Goal: Information Seeking & Learning: Learn about a topic

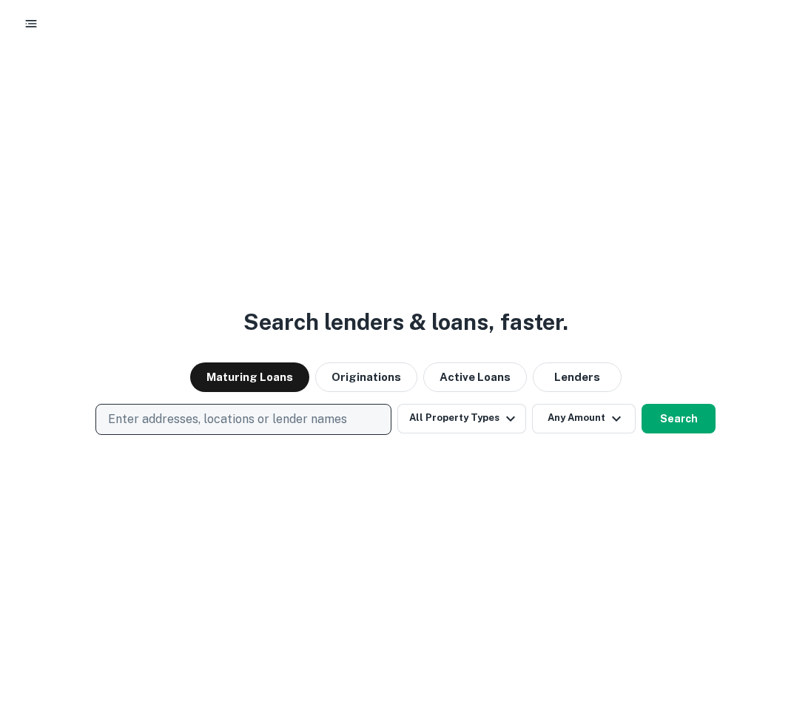
click at [245, 425] on p "Enter addresses, locations or lender names" at bounding box center [227, 420] width 239 height 18
type input "**********"
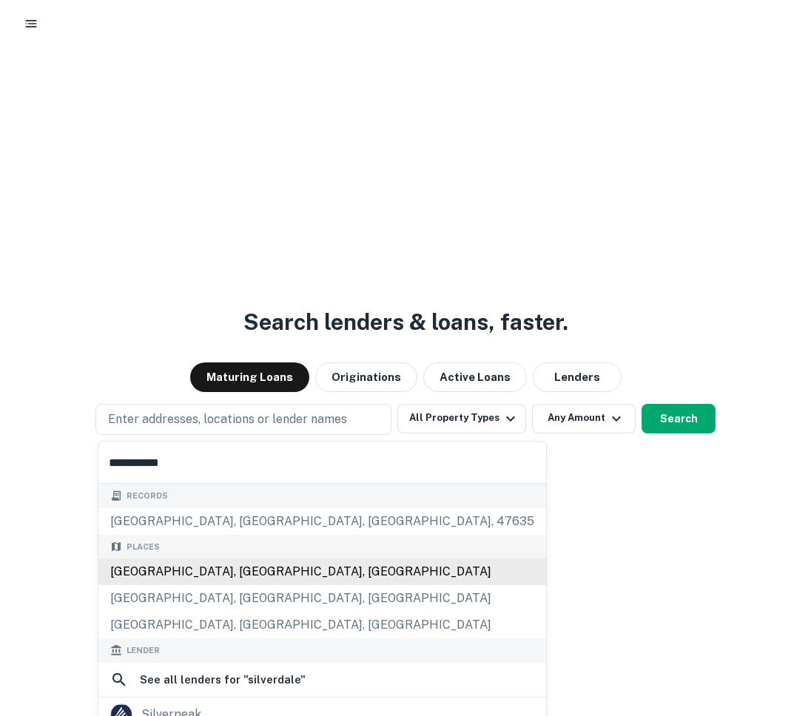
click at [295, 562] on div "[GEOGRAPHIC_DATA], [GEOGRAPHIC_DATA], [GEOGRAPHIC_DATA]" at bounding box center [322, 572] width 448 height 27
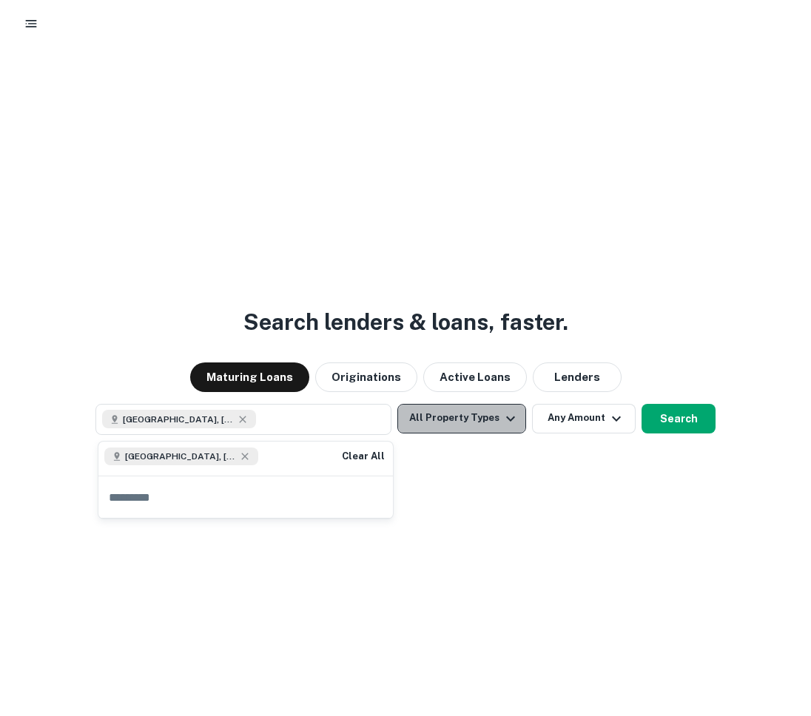
click at [502, 423] on icon "button" at bounding box center [511, 419] width 18 height 18
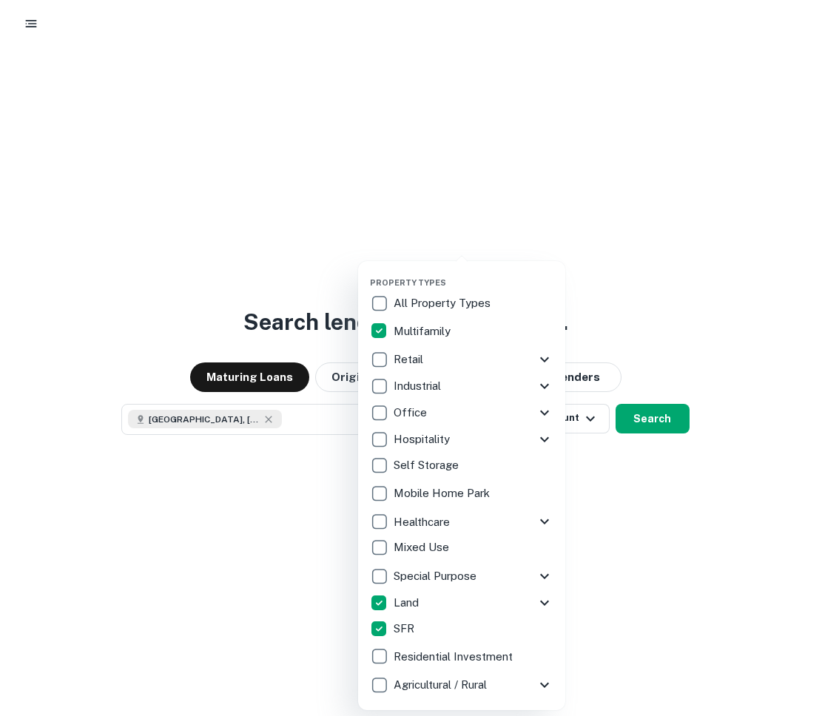
click at [659, 463] on div at bounding box center [411, 358] width 822 height 716
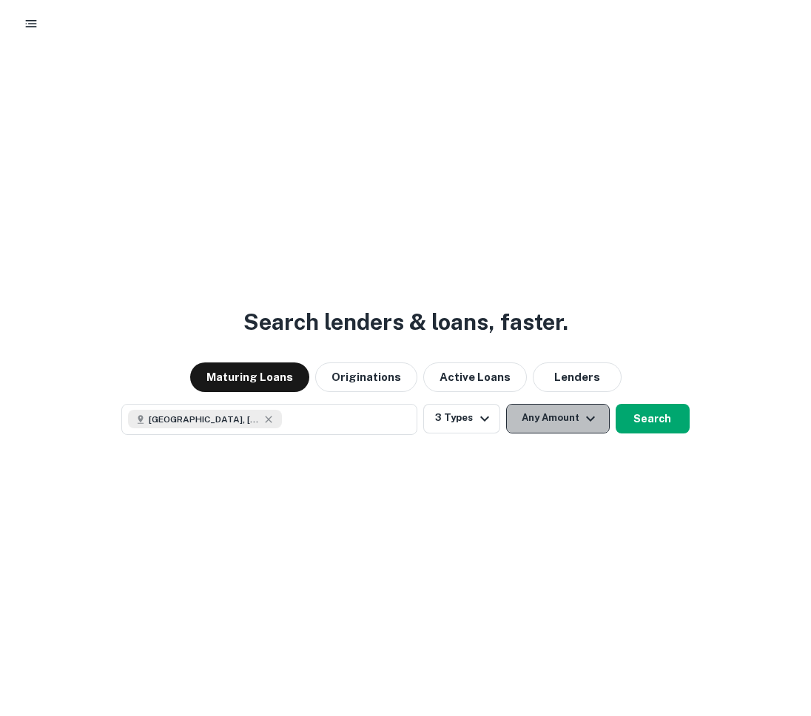
click at [576, 423] on button "Any Amount" at bounding box center [558, 419] width 104 height 30
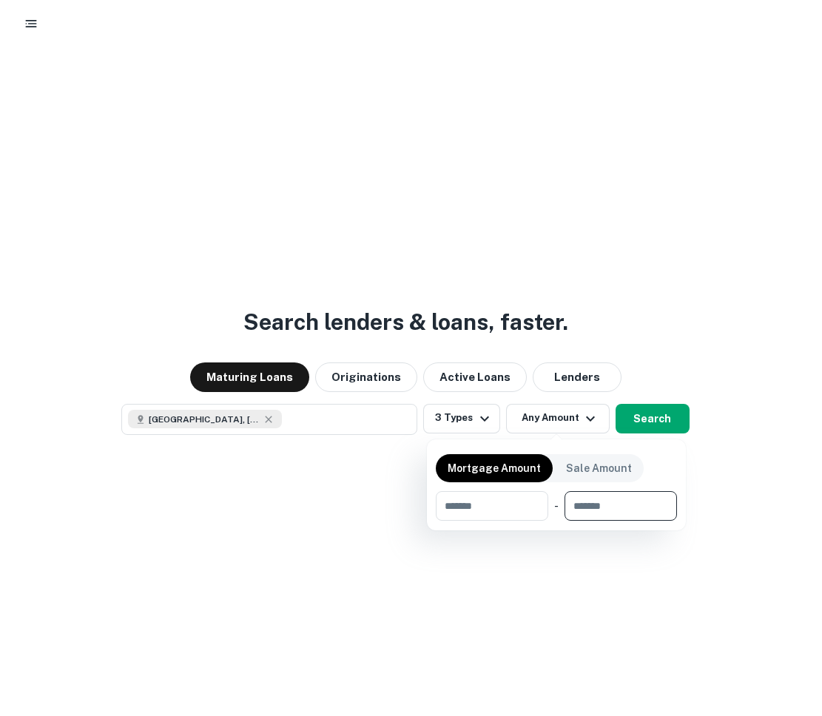
click at [585, 500] on input "number" at bounding box center [616, 506] width 102 height 30
type input "*******"
click at [664, 421] on div at bounding box center [411, 358] width 822 height 716
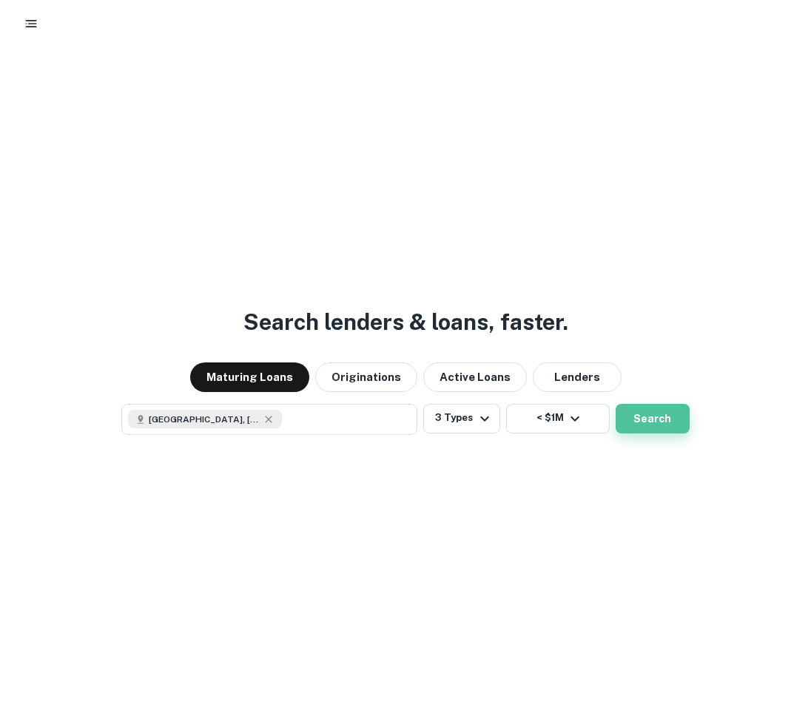
click at [665, 415] on button "Search" at bounding box center [653, 419] width 74 height 30
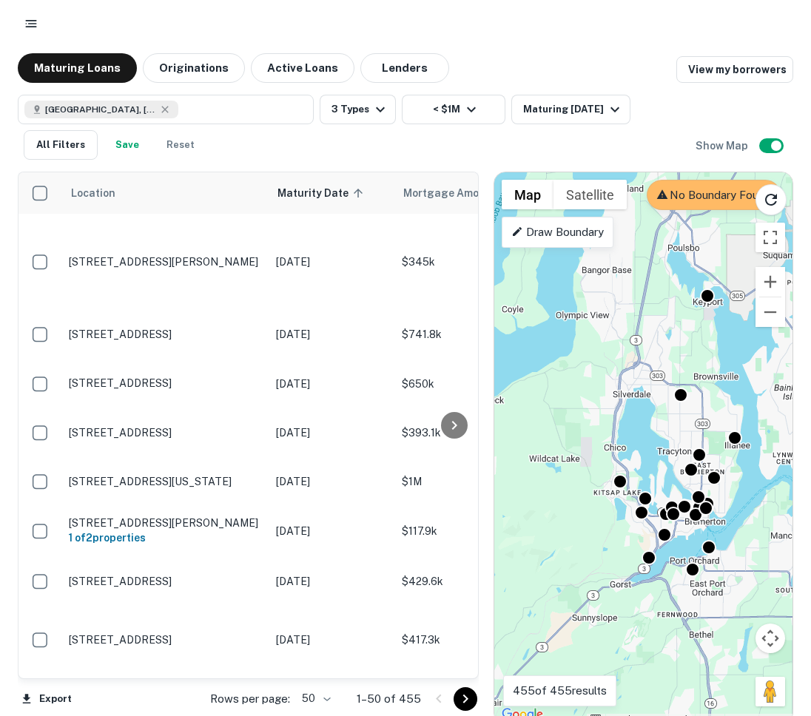
drag, startPoint x: 572, startPoint y: 411, endPoint x: 706, endPoint y: 363, distance: 142.1
click at [706, 363] on div "To activate drag with keyboard, press Alt + Enter. Once in keyboard drag state,…" at bounding box center [643, 448] width 298 height 552
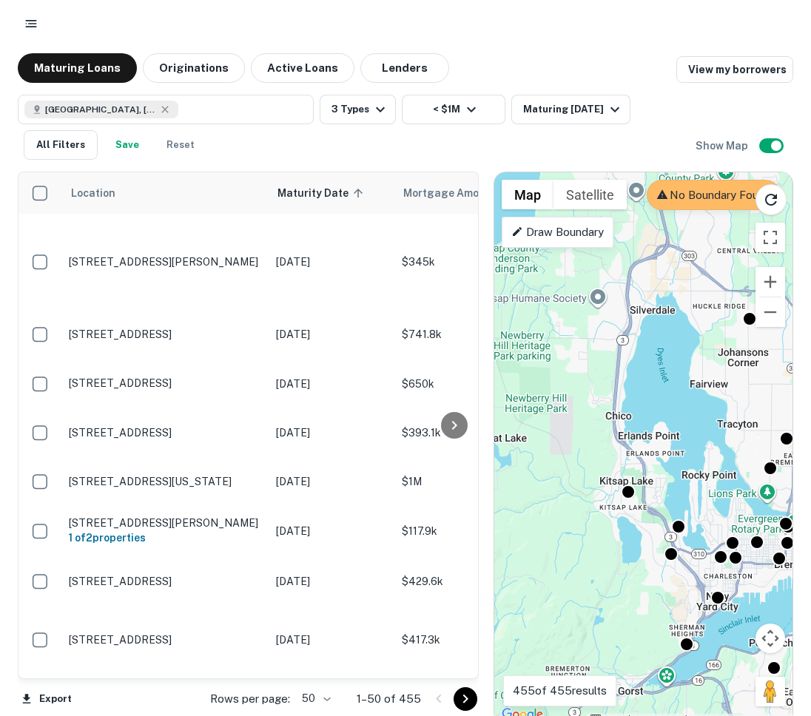
drag, startPoint x: 646, startPoint y: 428, endPoint x: 707, endPoint y: 357, distance: 93.4
click at [707, 357] on div "To activate drag with keyboard, press Alt + Enter. Once in keyboard drag state,…" at bounding box center [643, 448] width 298 height 552
click at [266, 61] on button "Active Loans" at bounding box center [303, 68] width 104 height 30
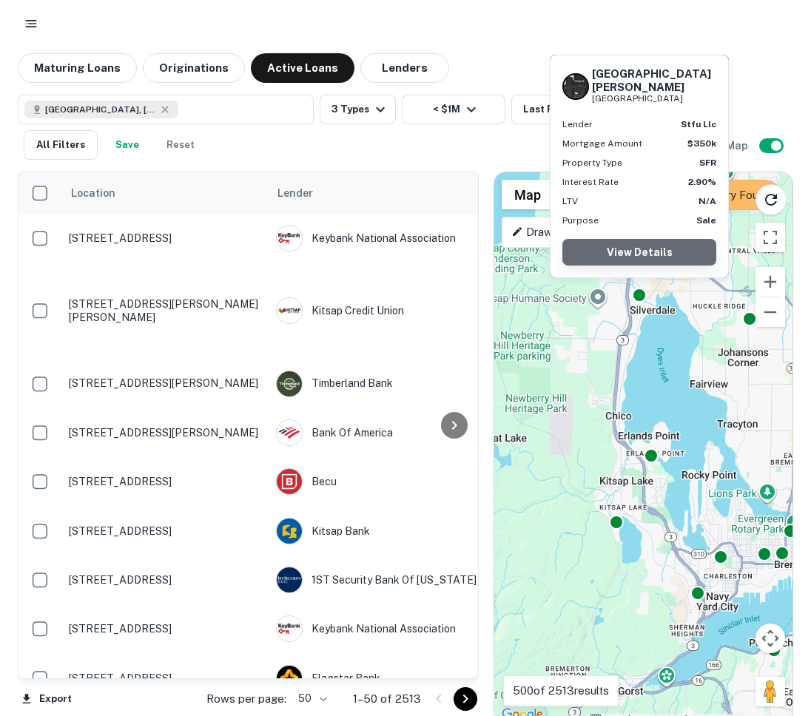
click at [656, 259] on link "View Details" at bounding box center [639, 252] width 154 height 27
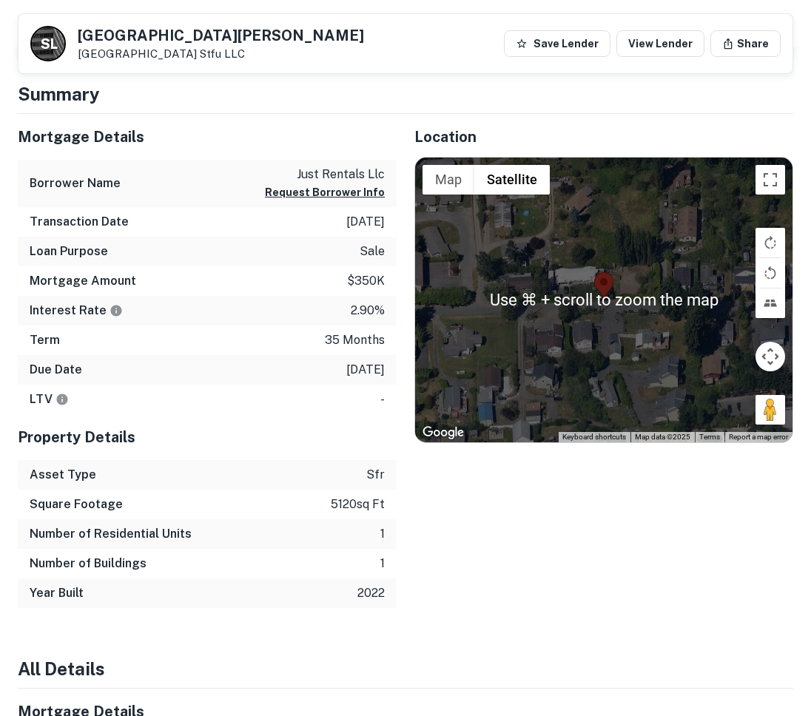
scroll to position [583, 0]
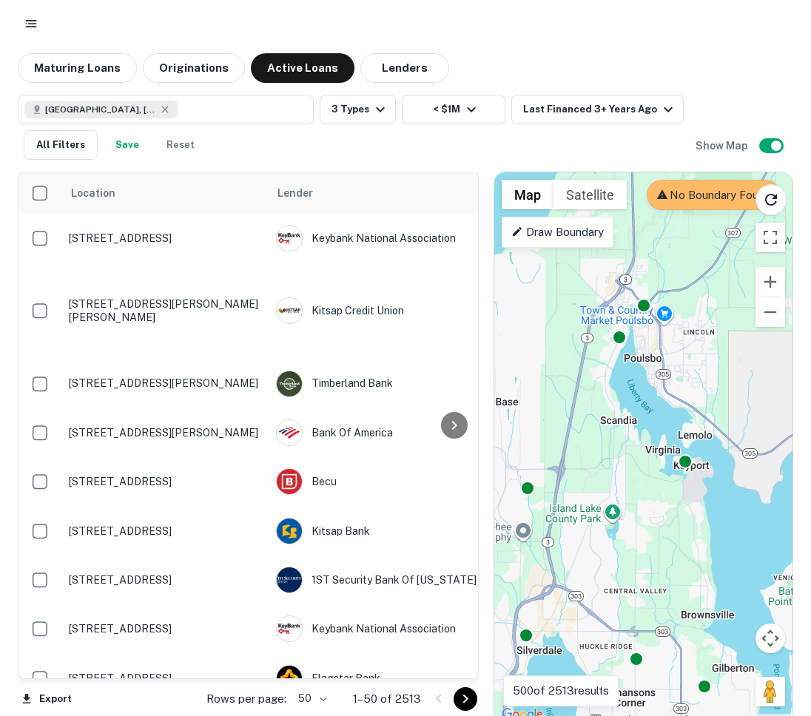
drag, startPoint x: 618, startPoint y: 419, endPoint x: 650, endPoint y: 506, distance: 92.9
click at [650, 506] on div "To activate drag with keyboard, press Alt + Enter. Once in keyboard drag state,…" at bounding box center [643, 448] width 298 height 552
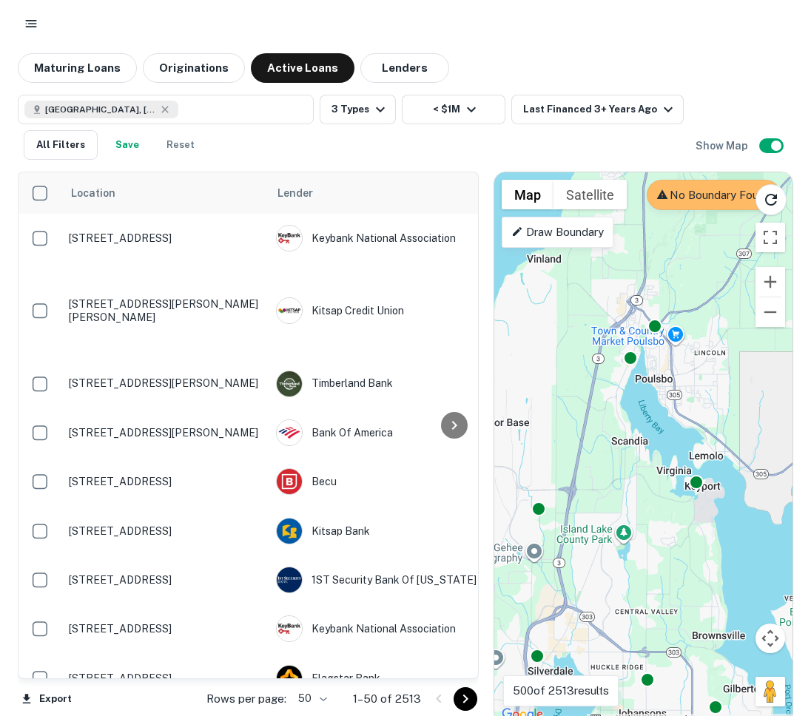
drag, startPoint x: 639, startPoint y: 434, endPoint x: 645, endPoint y: 439, distance: 7.9
click at [645, 443] on div "To activate drag with keyboard, press Alt + Enter. Once in keyboard drag state,…" at bounding box center [643, 448] width 298 height 552
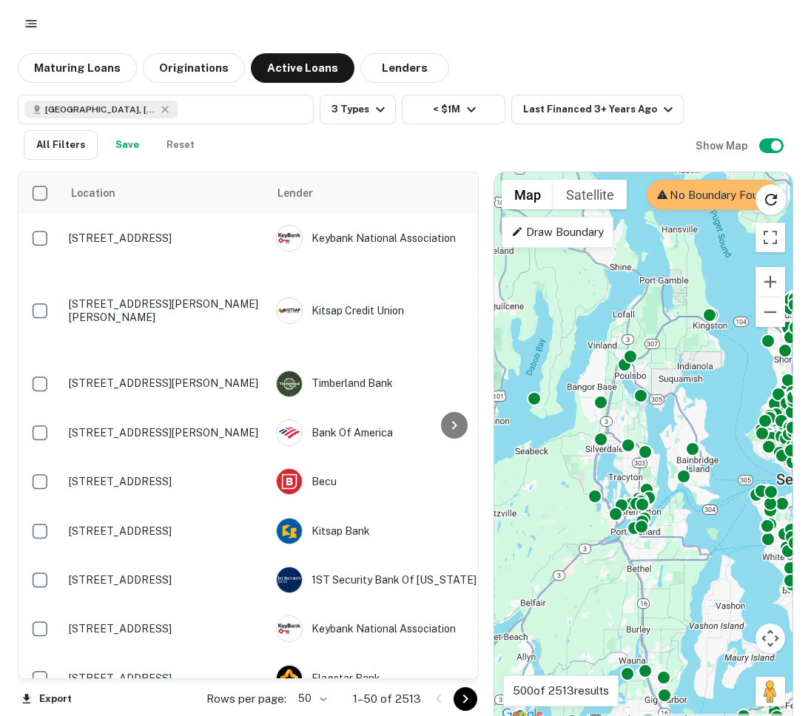
drag, startPoint x: 678, startPoint y: 559, endPoint x: 685, endPoint y: 525, distance: 34.8
click at [685, 525] on div "To activate drag with keyboard, press Alt + Enter. Once in keyboard drag state,…" at bounding box center [643, 448] width 298 height 552
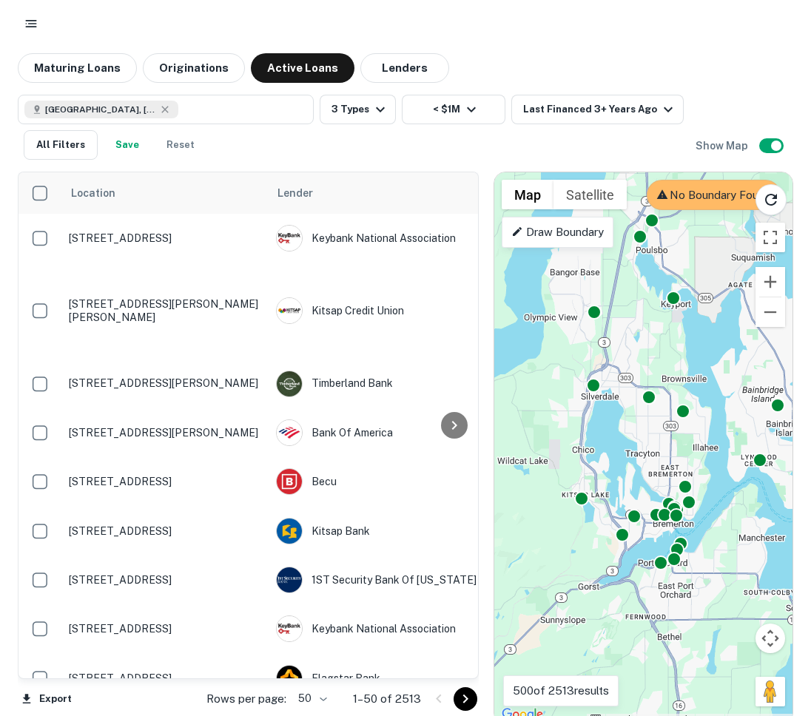
drag, startPoint x: 628, startPoint y: 485, endPoint x: 607, endPoint y: 440, distance: 49.3
click at [607, 441] on div "To activate drag with keyboard, press Alt + Enter. Once in keyboard drag state,…" at bounding box center [643, 448] width 298 height 552
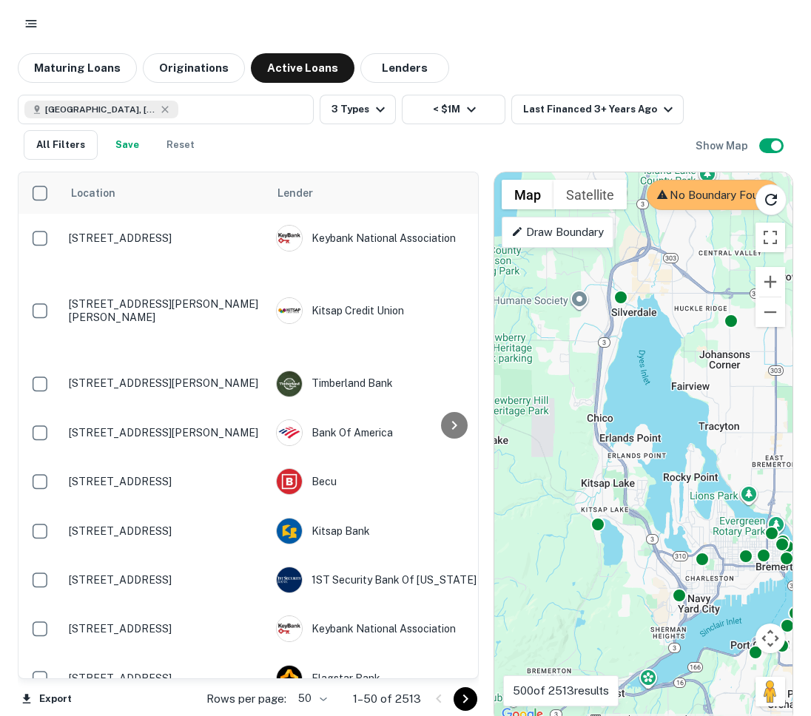
drag, startPoint x: 601, startPoint y: 457, endPoint x: 636, endPoint y: 420, distance: 50.8
click at [636, 420] on div "To activate drag with keyboard, press Alt + Enter. Once in keyboard drag state,…" at bounding box center [643, 448] width 298 height 552
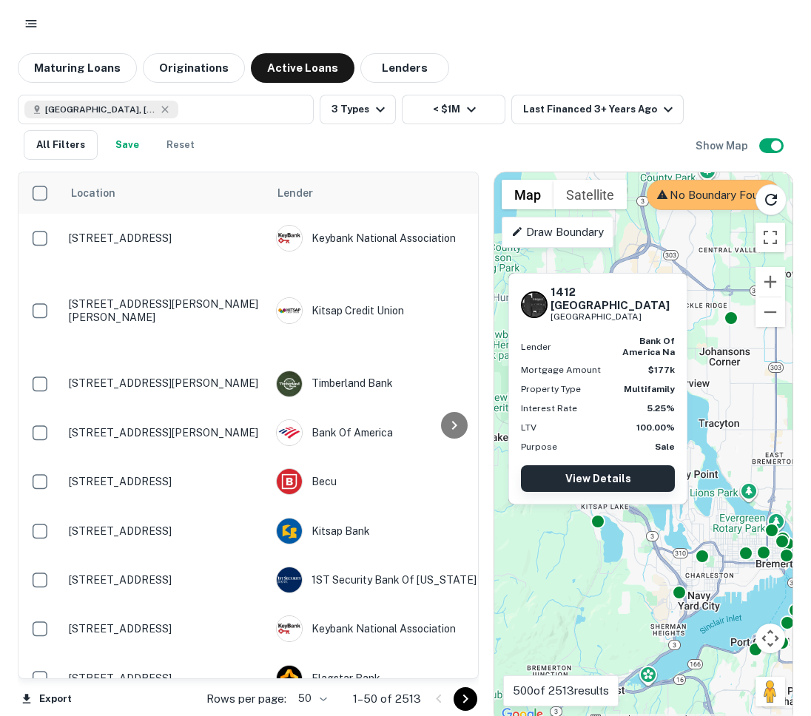
click at [603, 477] on link "View Details" at bounding box center [598, 478] width 154 height 27
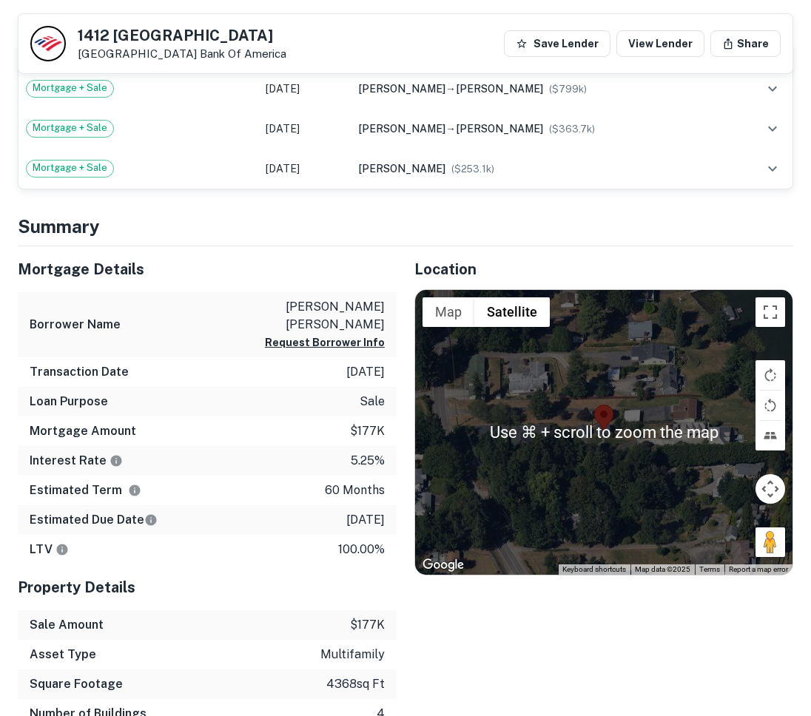
scroll to position [686, 0]
